Goal: Task Accomplishment & Management: Use online tool/utility

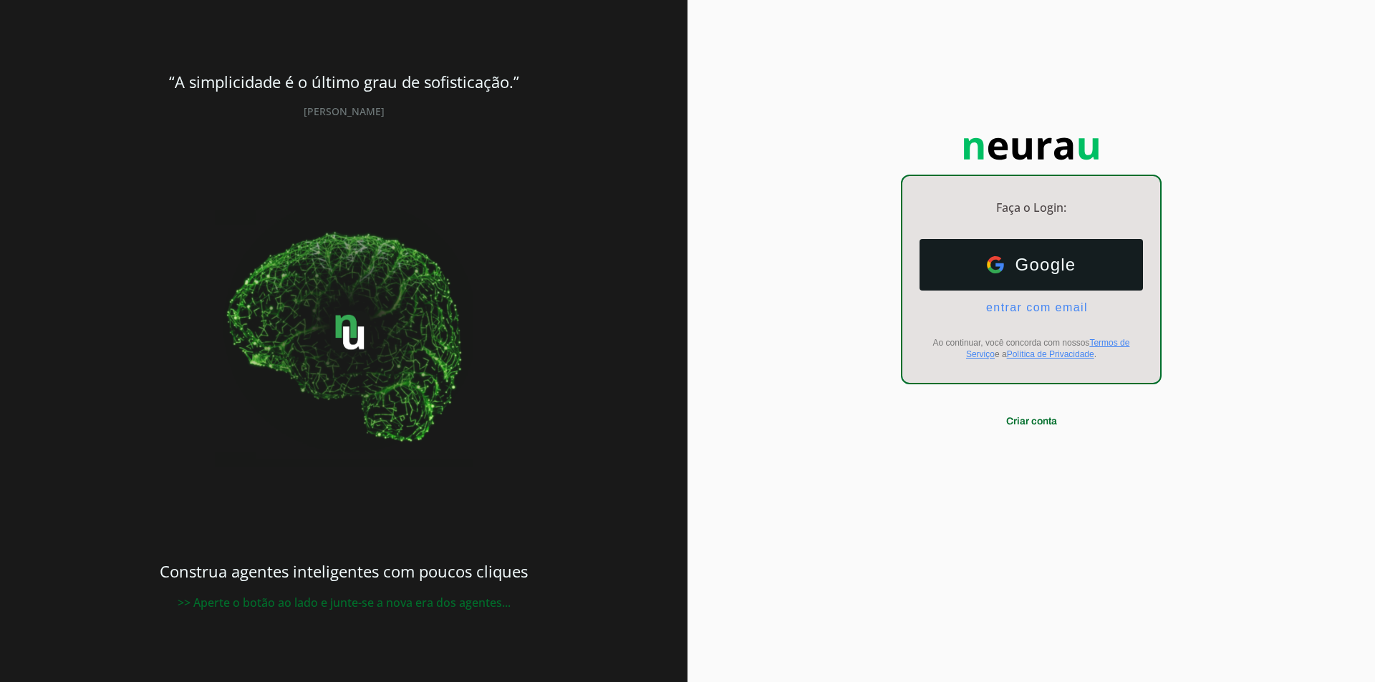
click at [1010, 300] on ul "Google Google entrar com email E-mail" at bounding box center [1030, 276] width 223 height 75
click at [1010, 302] on span "entrar com email" at bounding box center [1031, 307] width 113 height 13
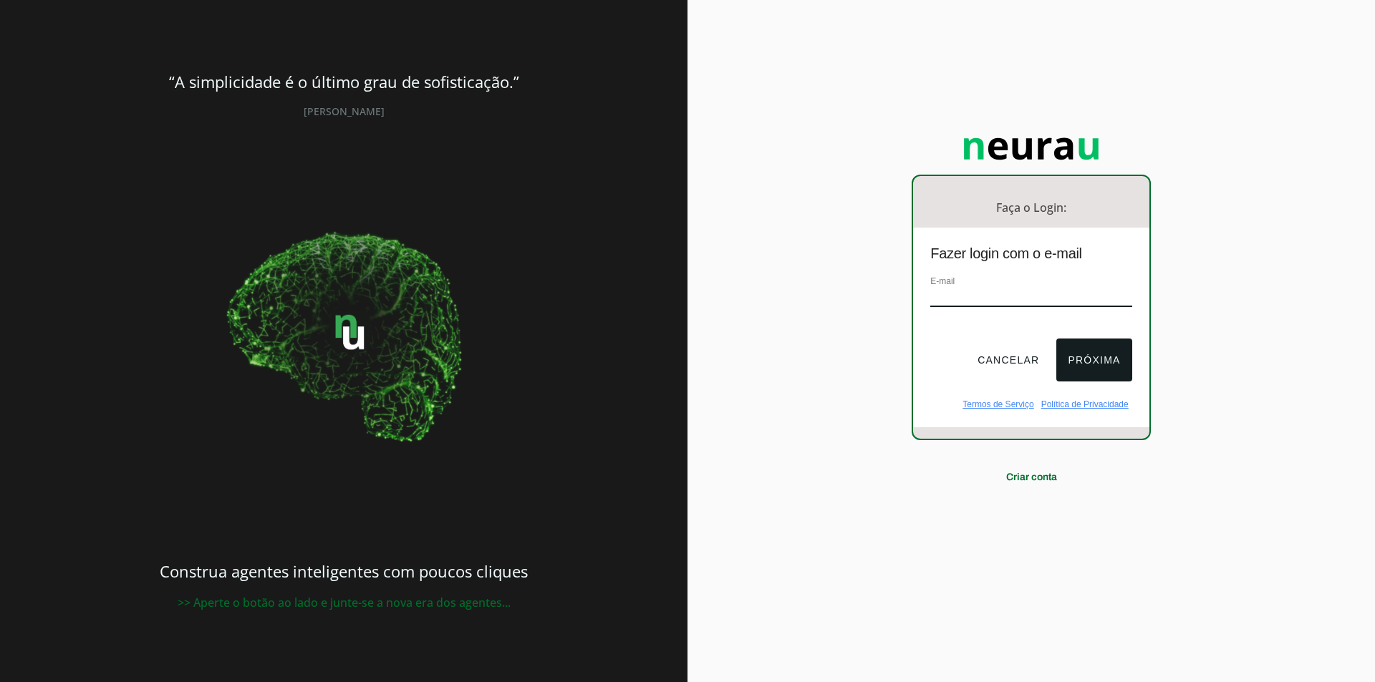
click at [1006, 303] on input "email" at bounding box center [1030, 297] width 201 height 19
type input "[EMAIL_ADDRESS][DOMAIN_NAME]"
click at [1074, 359] on button "Próxima" at bounding box center [1093, 360] width 75 height 43
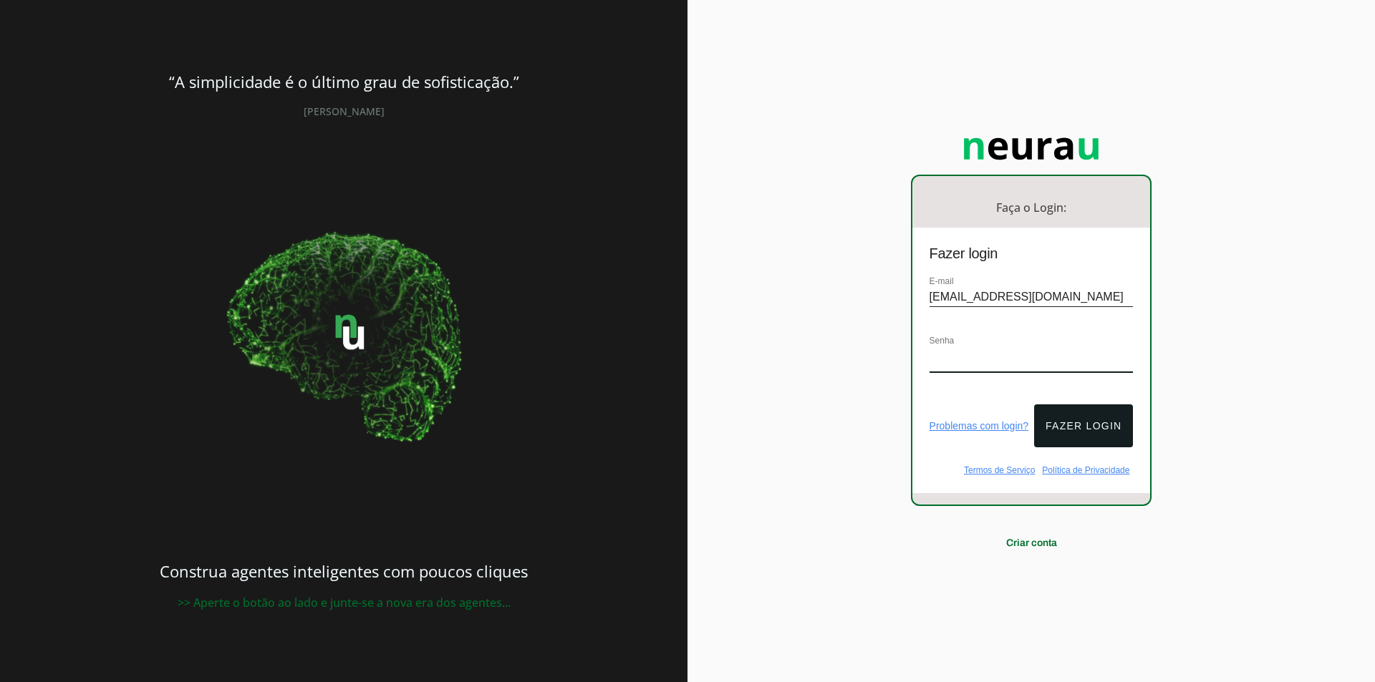
click at [962, 342] on div "Senha" at bounding box center [1031, 360] width 204 height 54
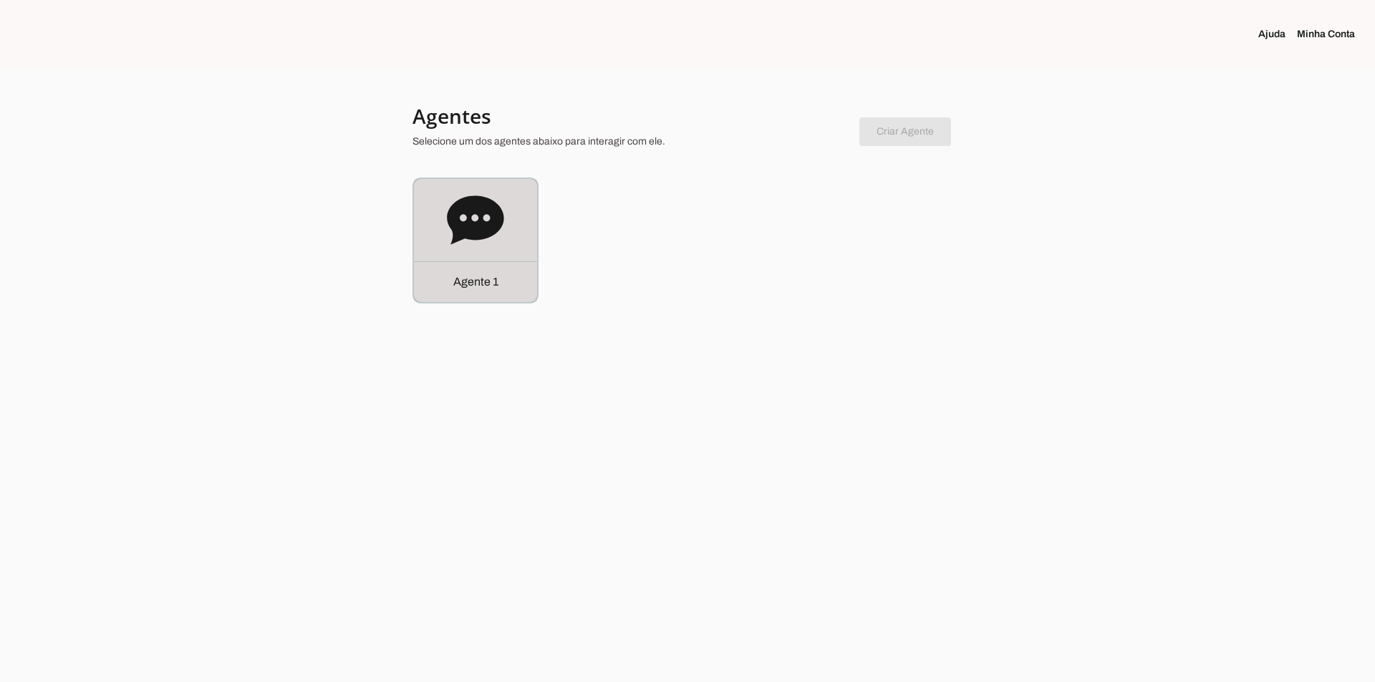
click at [493, 239] on icon at bounding box center [475, 220] width 57 height 57
